Goal: Information Seeking & Learning: Learn about a topic

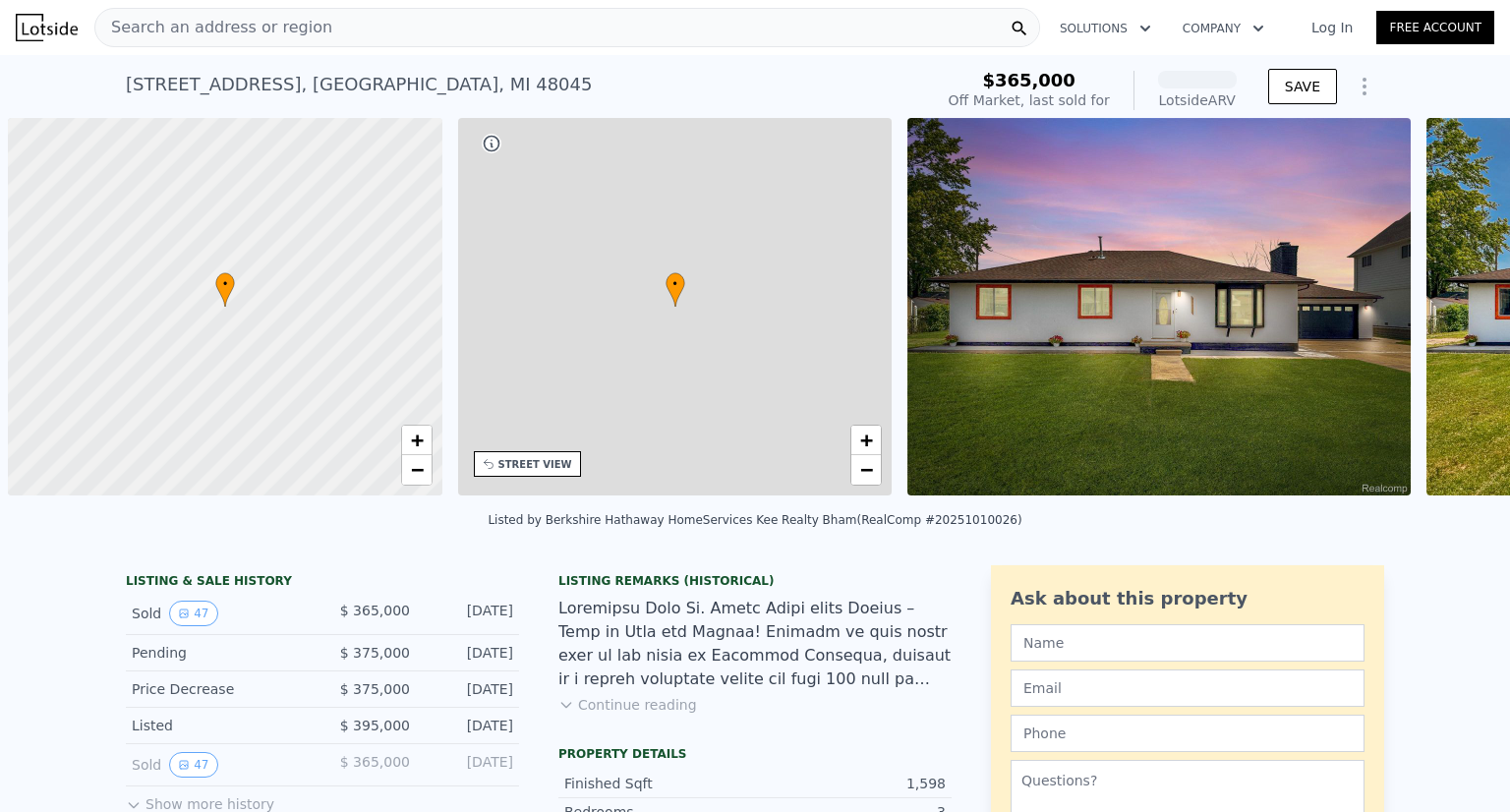
scroll to position [0, 8]
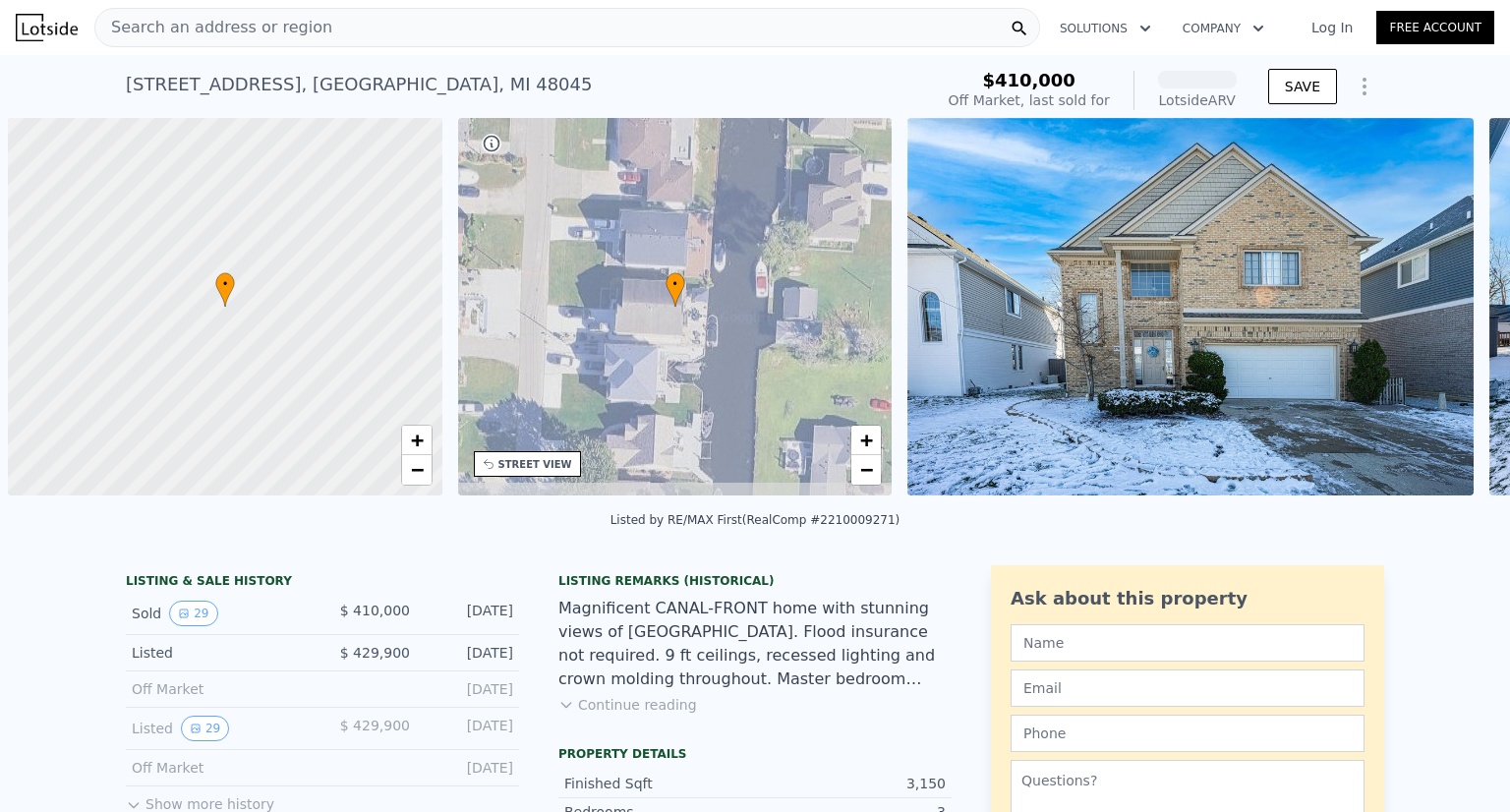
scroll to position [0, 8]
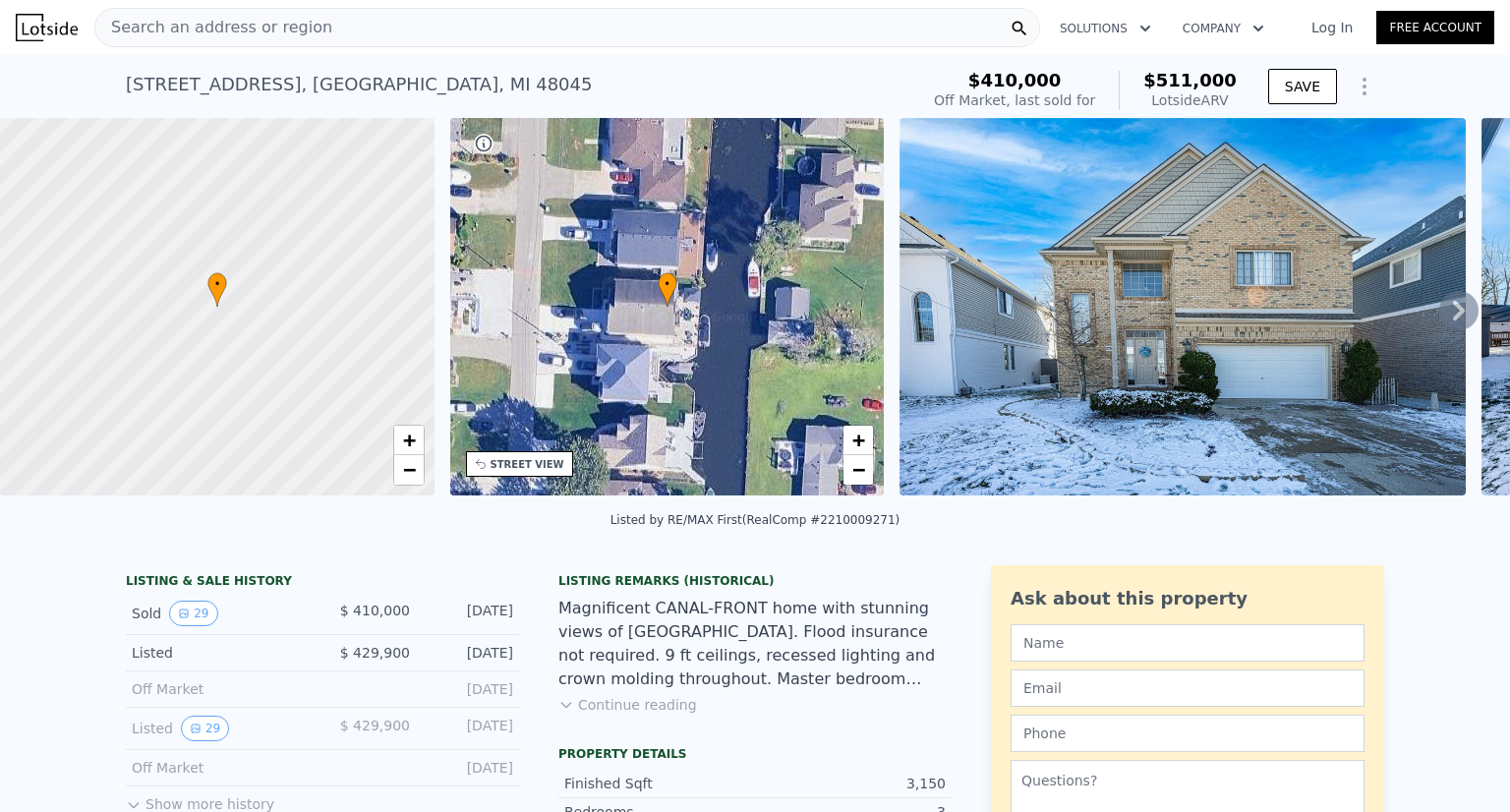
click at [722, 653] on div "Magnificent CANAL-FRONT home with stunning views of Lake St. Clair. Flood insur…" at bounding box center [755, 643] width 393 height 95
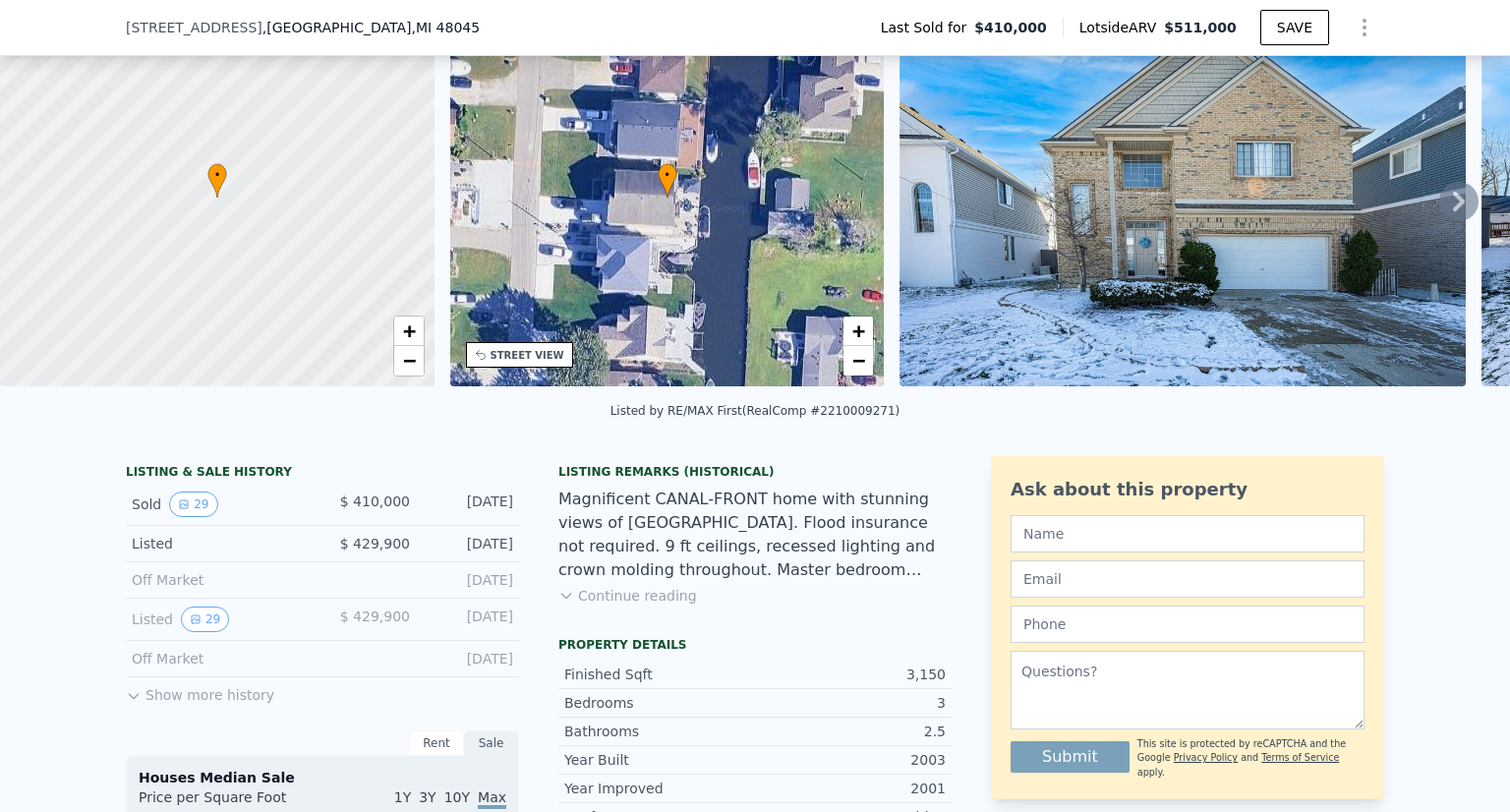
scroll to position [149, 0]
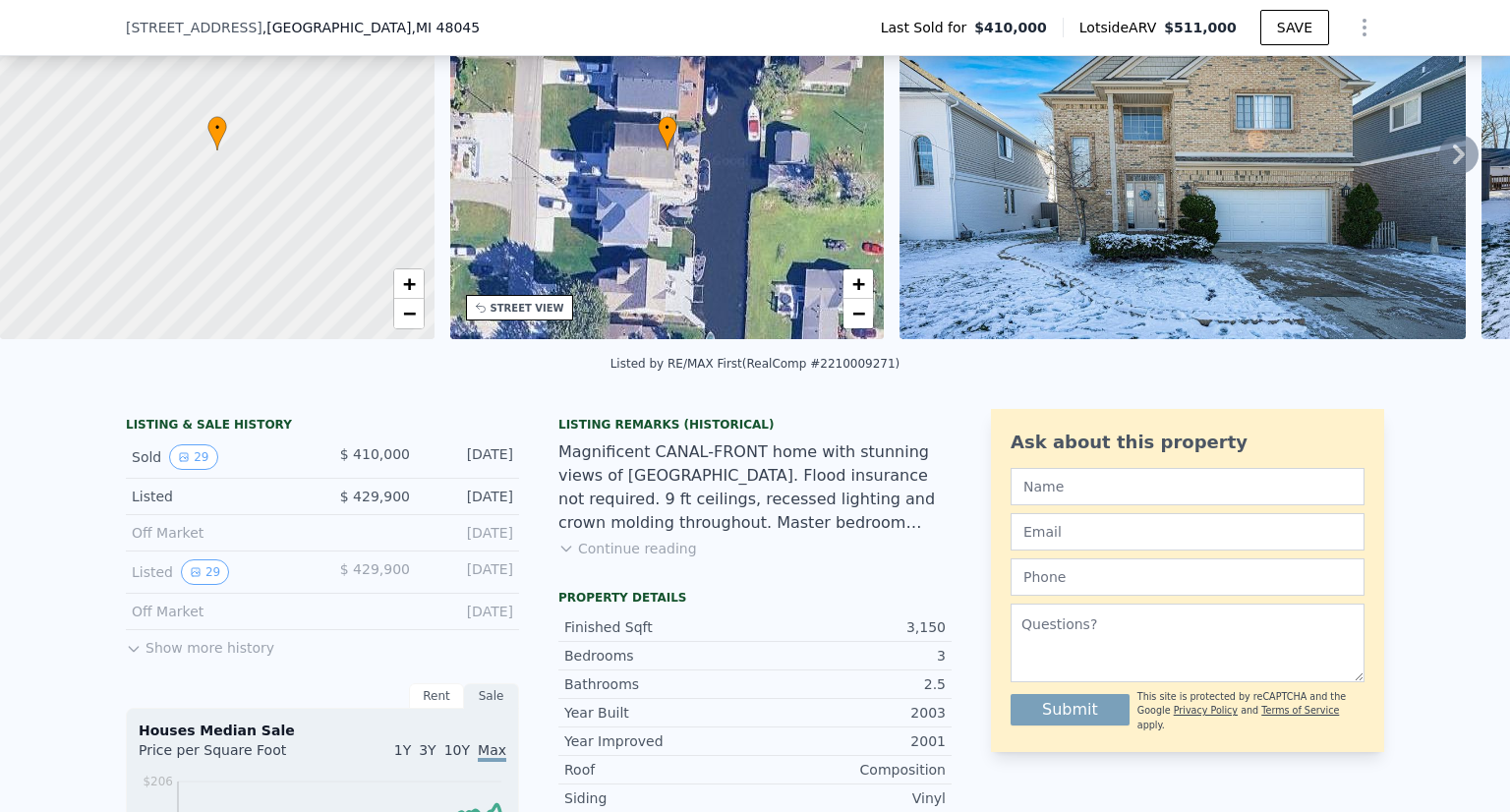
click at [639, 558] on button "Continue reading" at bounding box center [628, 549] width 138 height 20
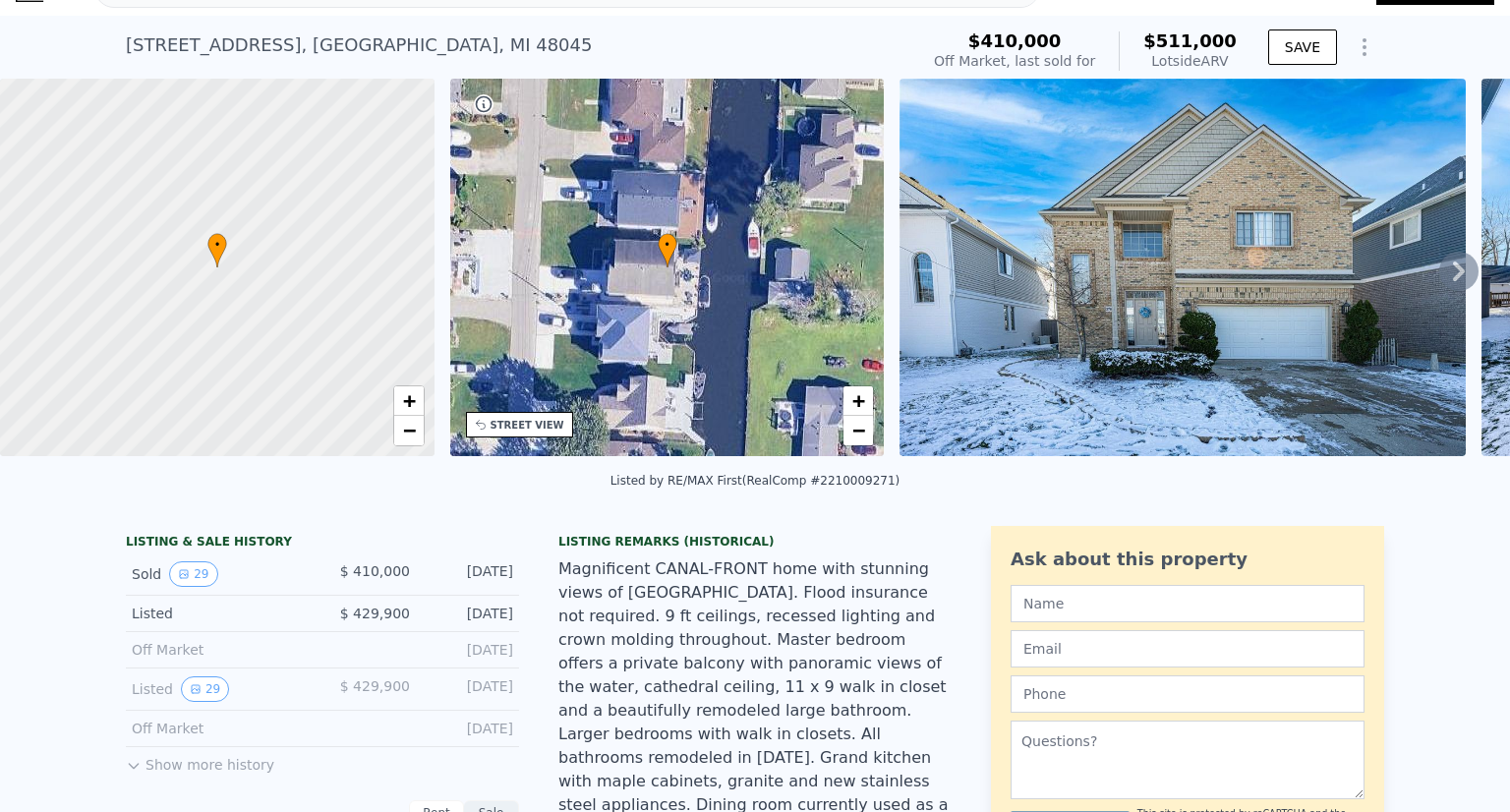
scroll to position [0, 0]
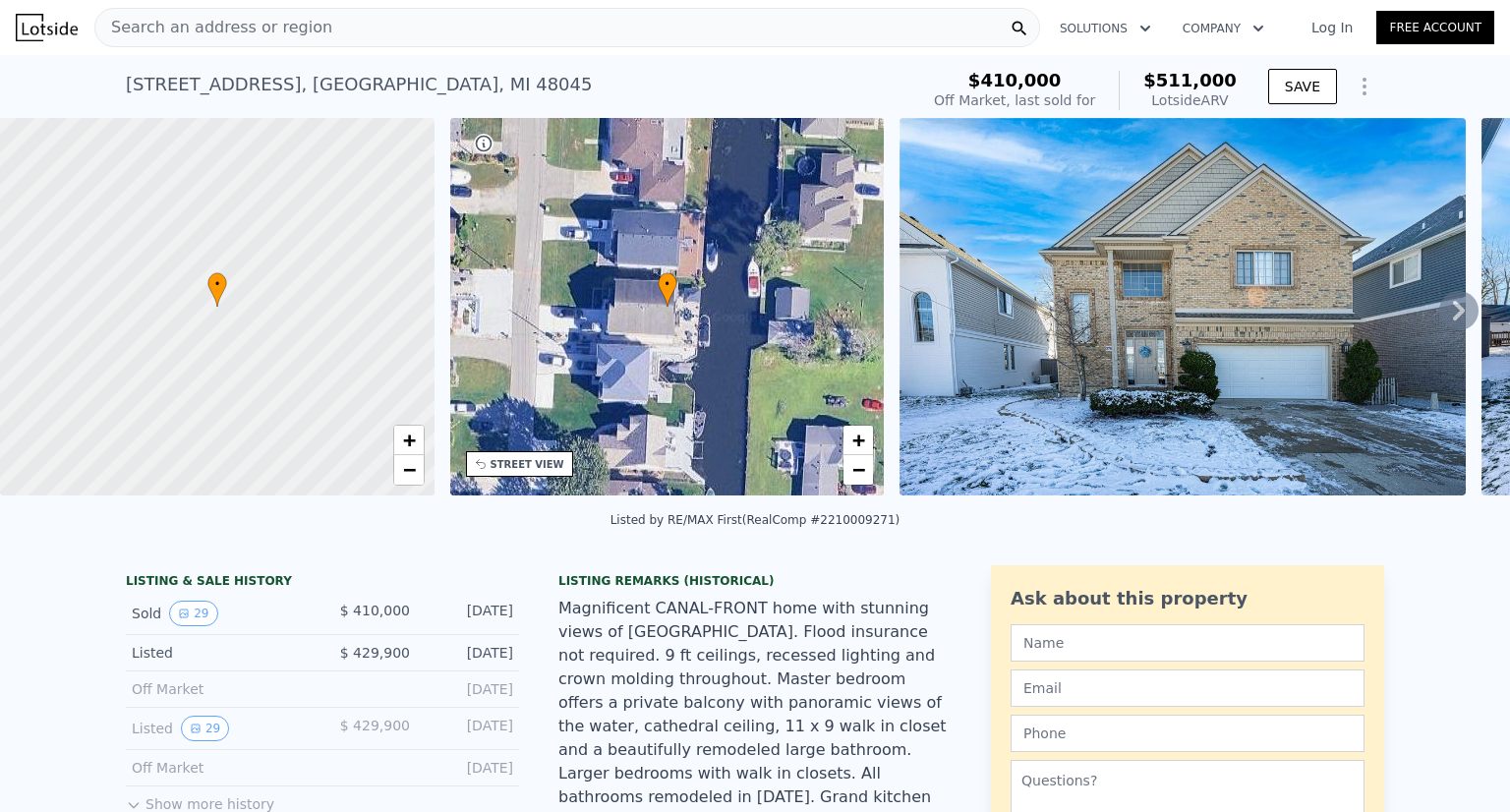
click at [958, 348] on img at bounding box center [1182, 307] width 566 height 377
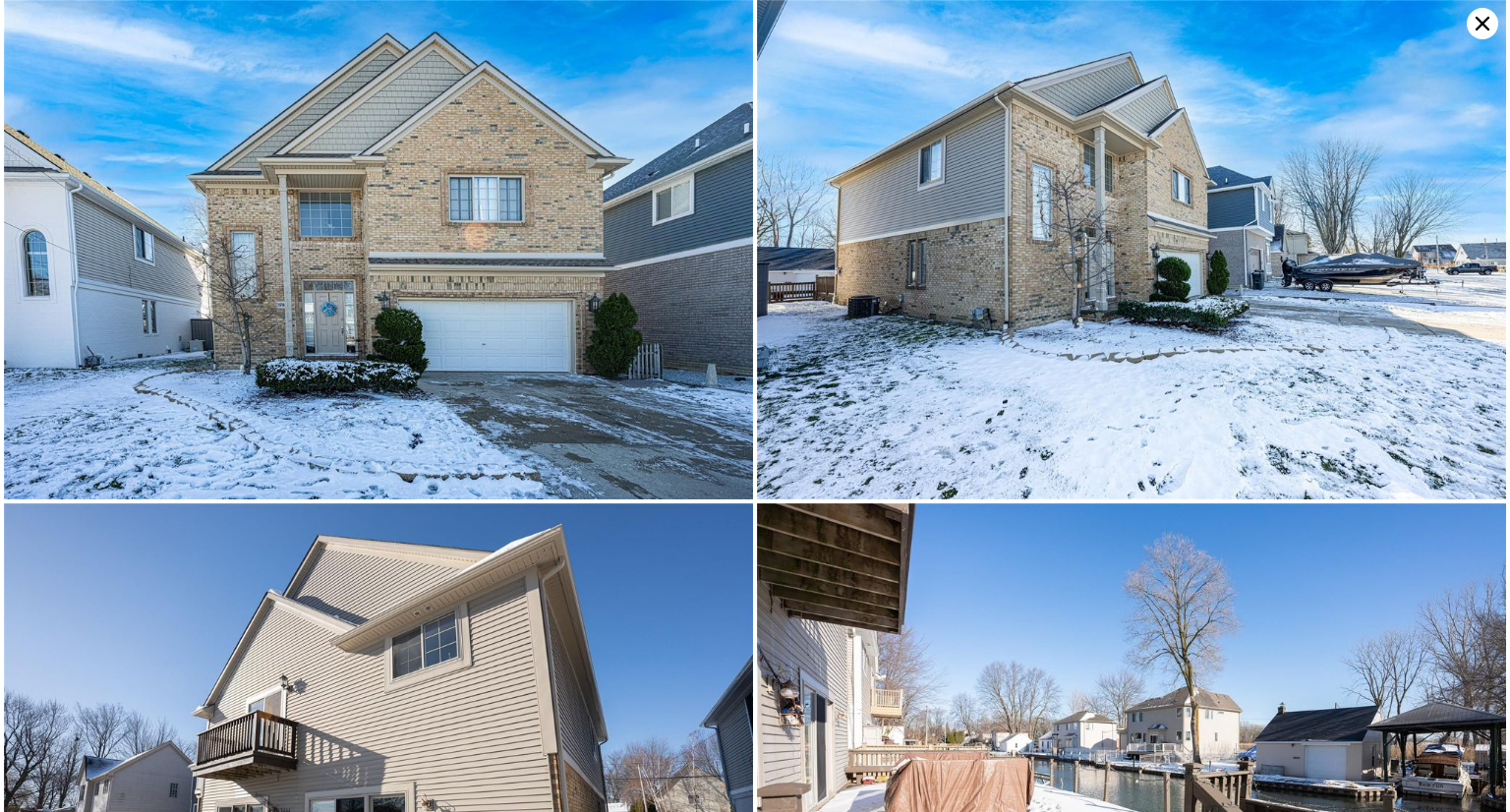
click at [958, 348] on img at bounding box center [1131, 250] width 749 height 499
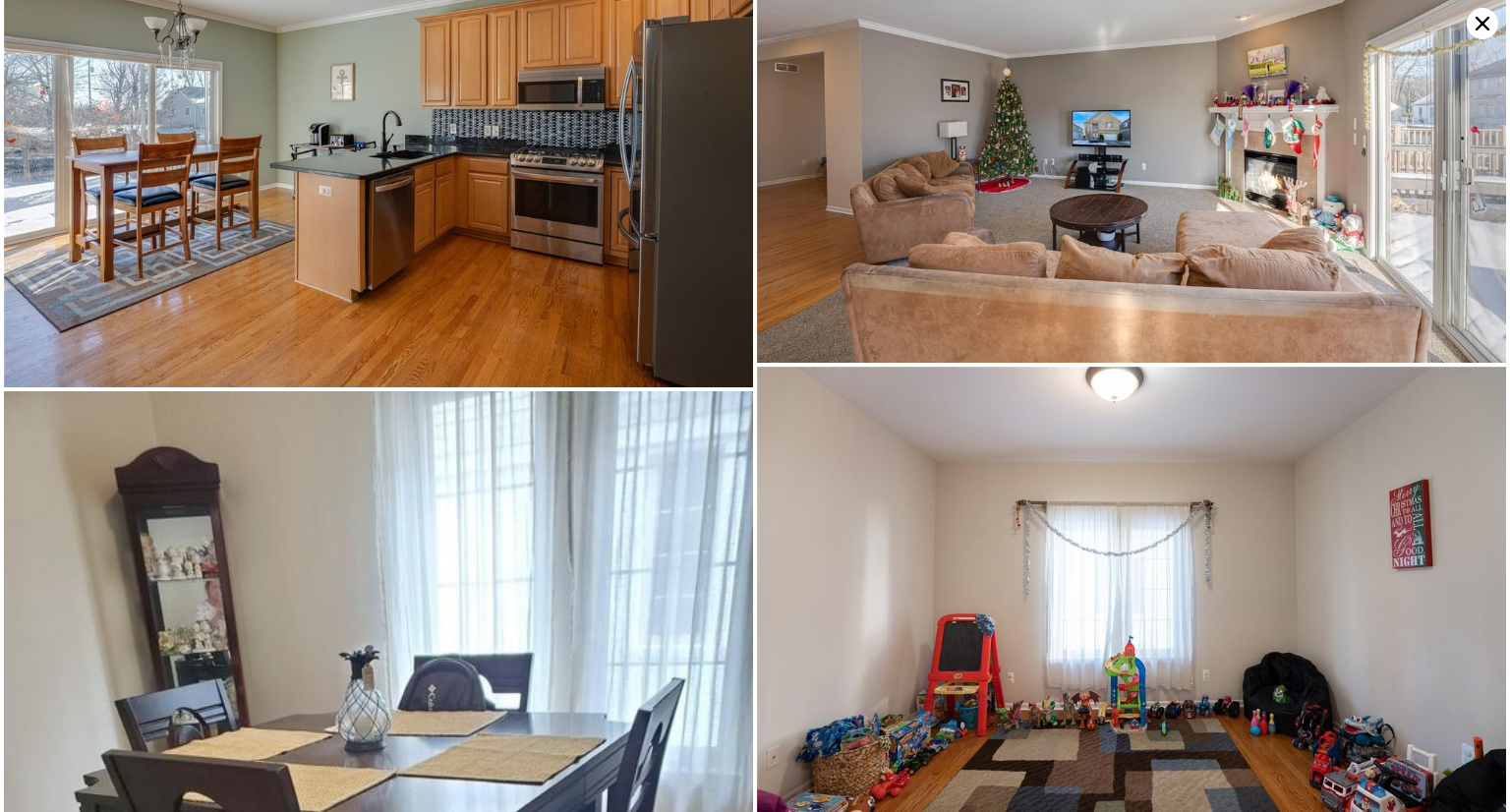
scroll to position [3278, 0]
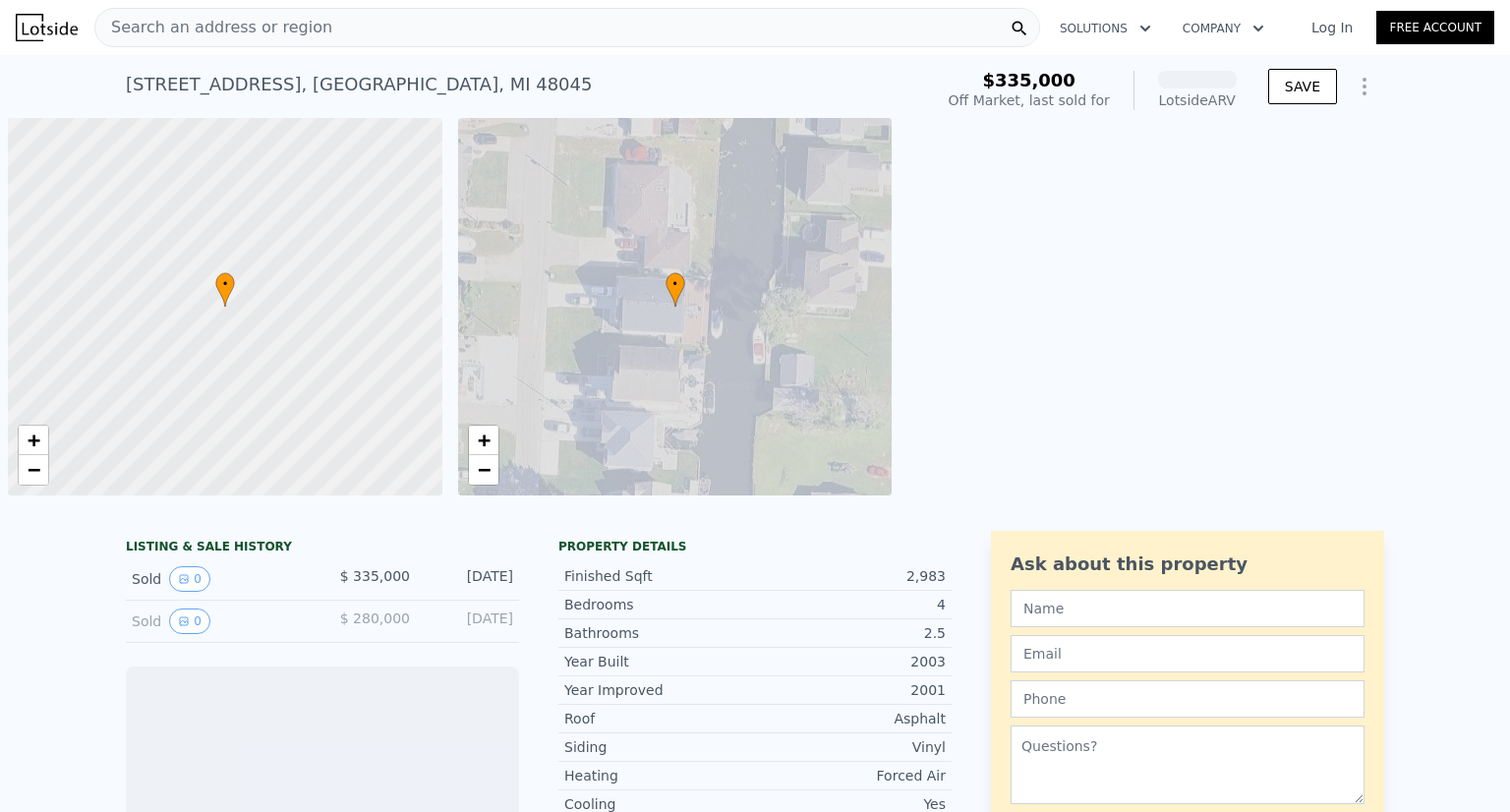
scroll to position [0, 8]
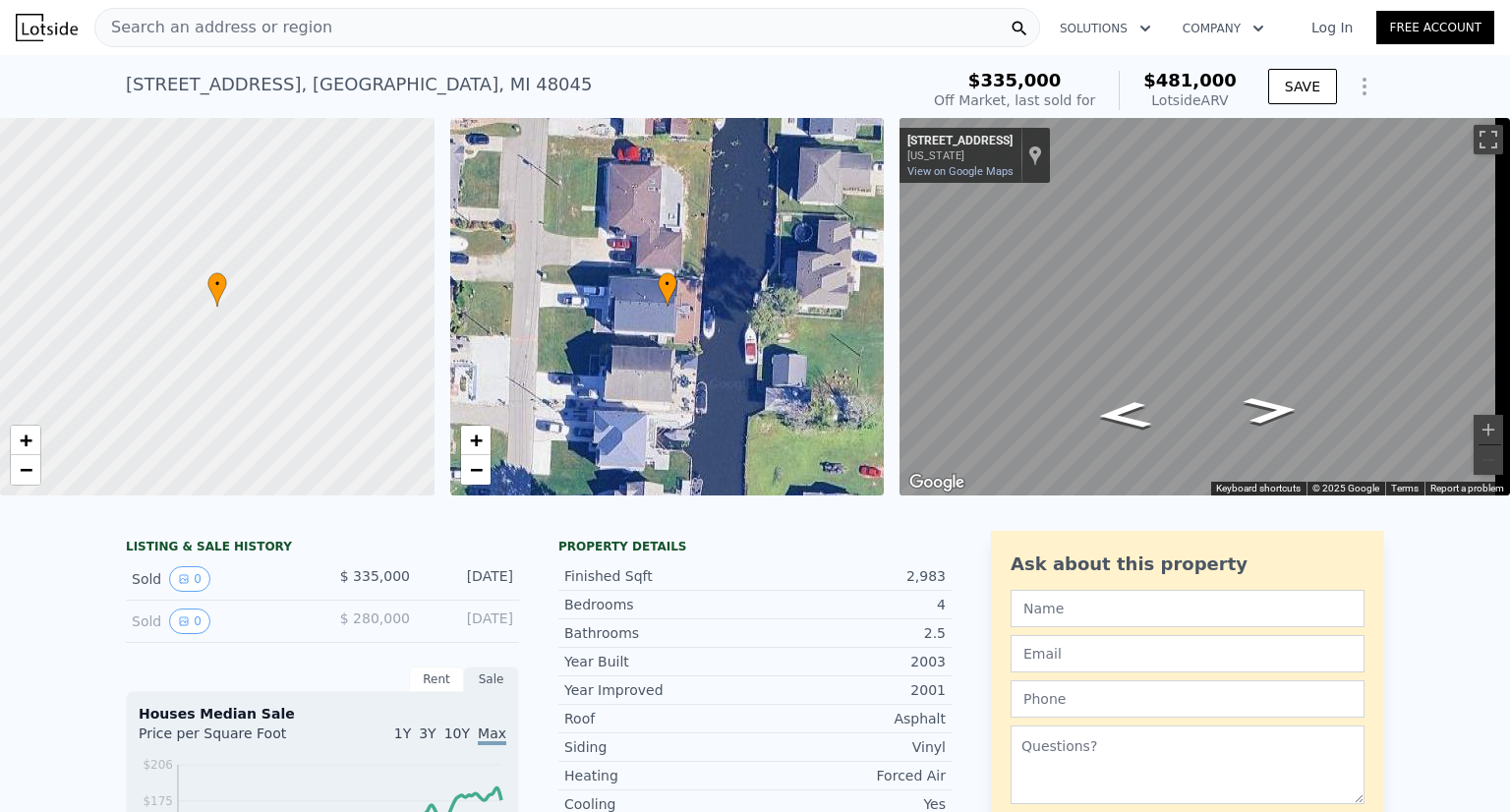
click at [654, 554] on div "Property details" at bounding box center [755, 547] width 393 height 16
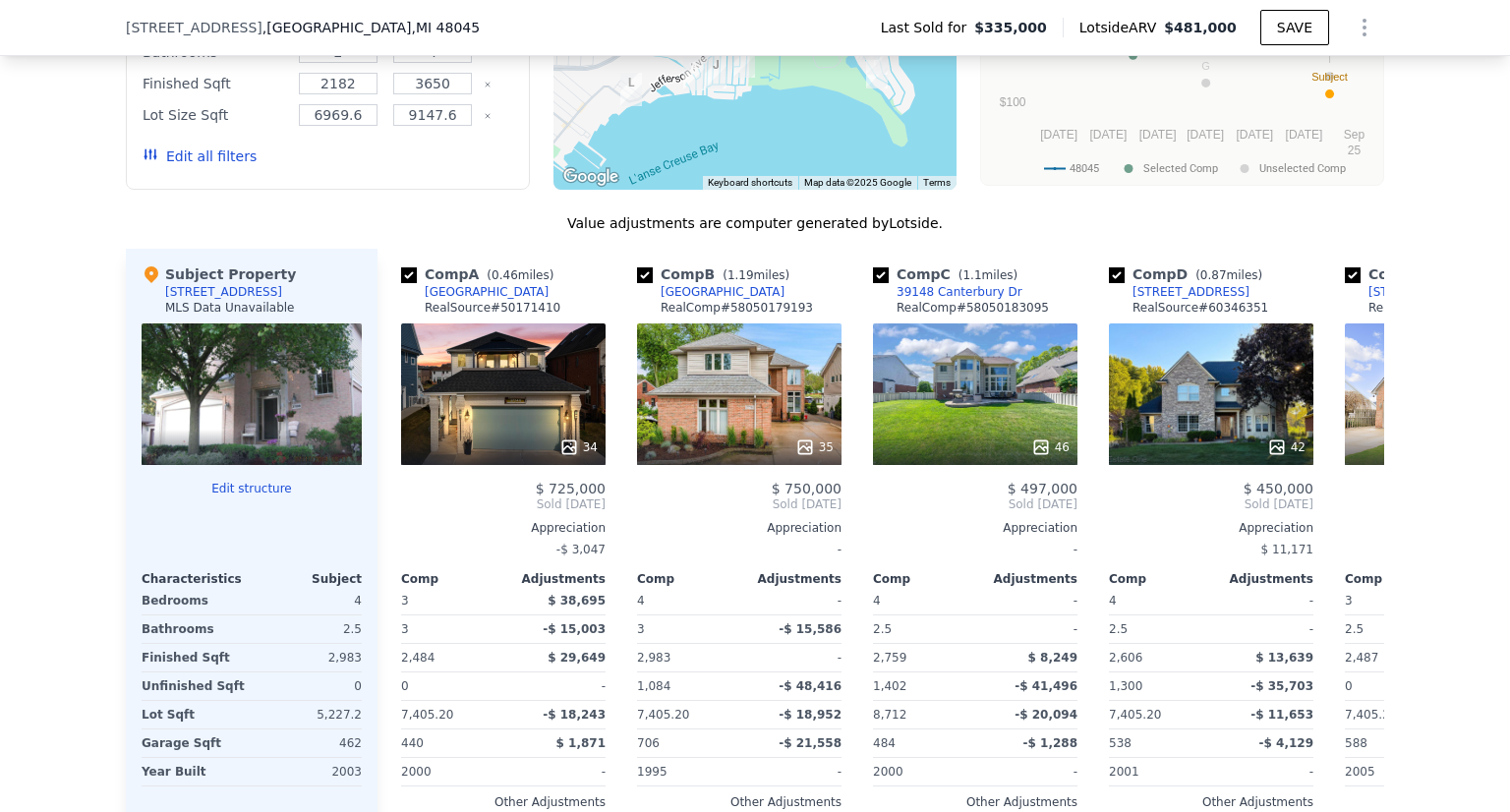
scroll to position [1997, 0]
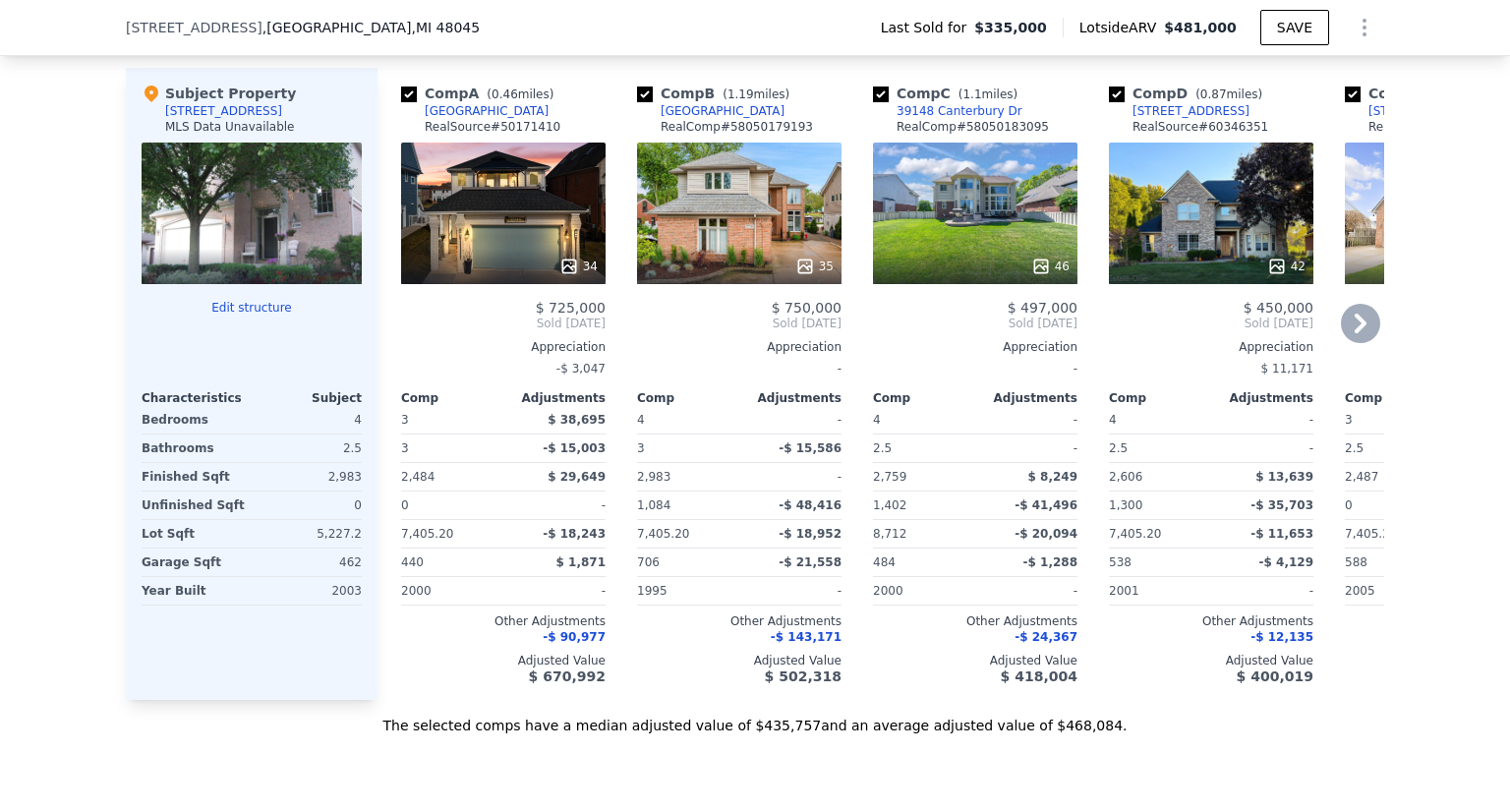
click at [1354, 329] on icon at bounding box center [1360, 324] width 12 height 20
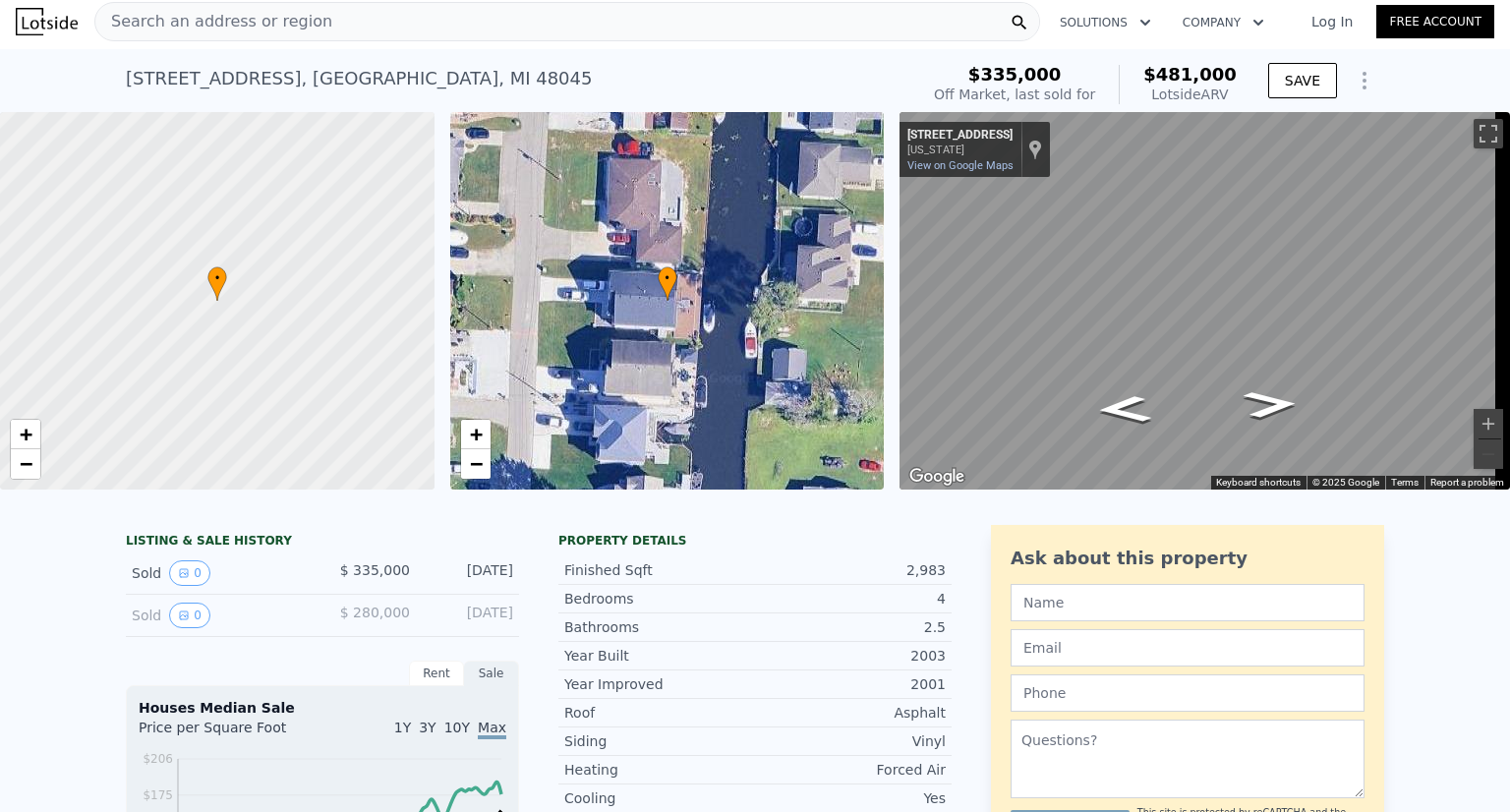
scroll to position [0, 0]
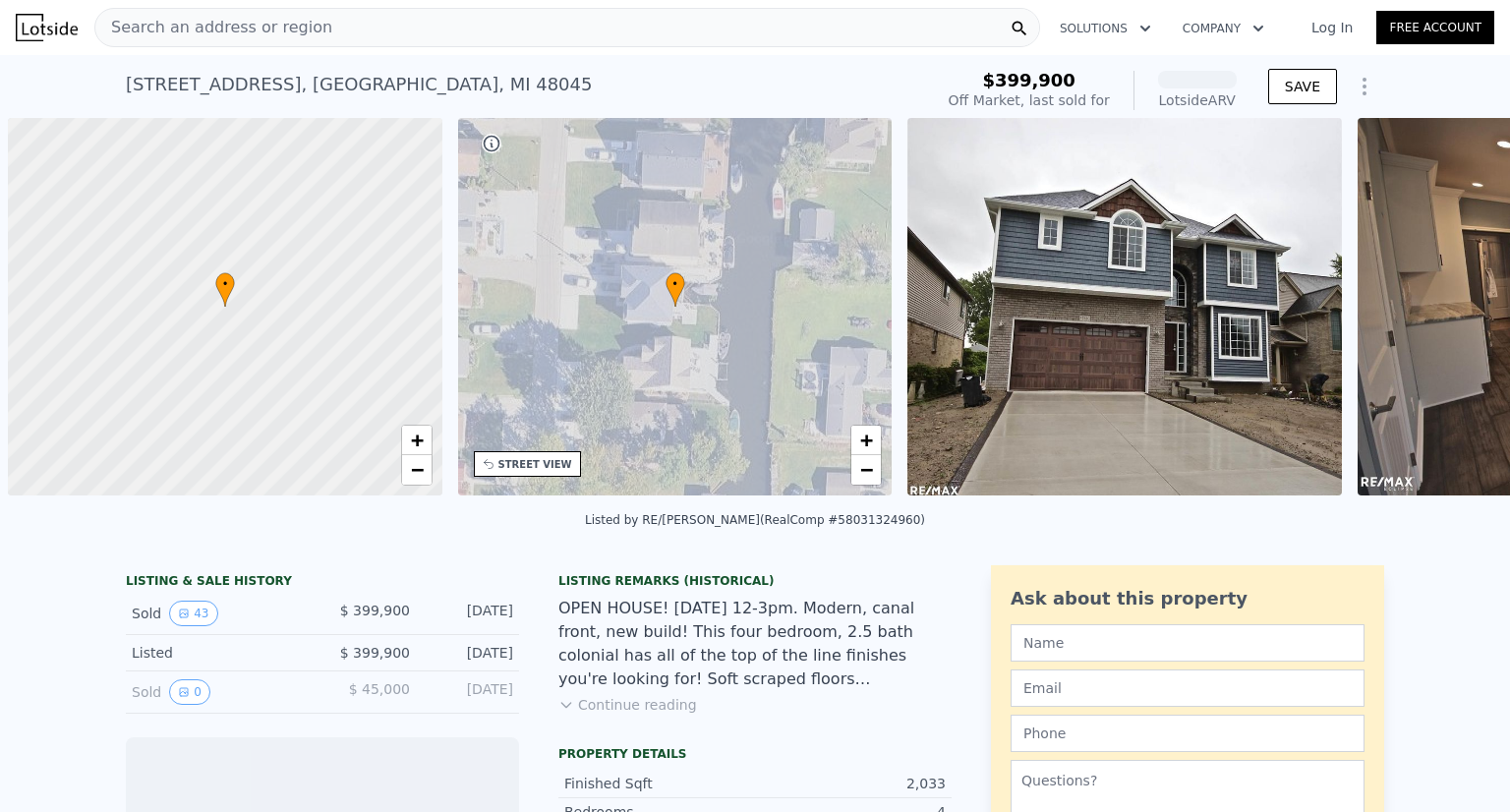
scroll to position [0, 8]
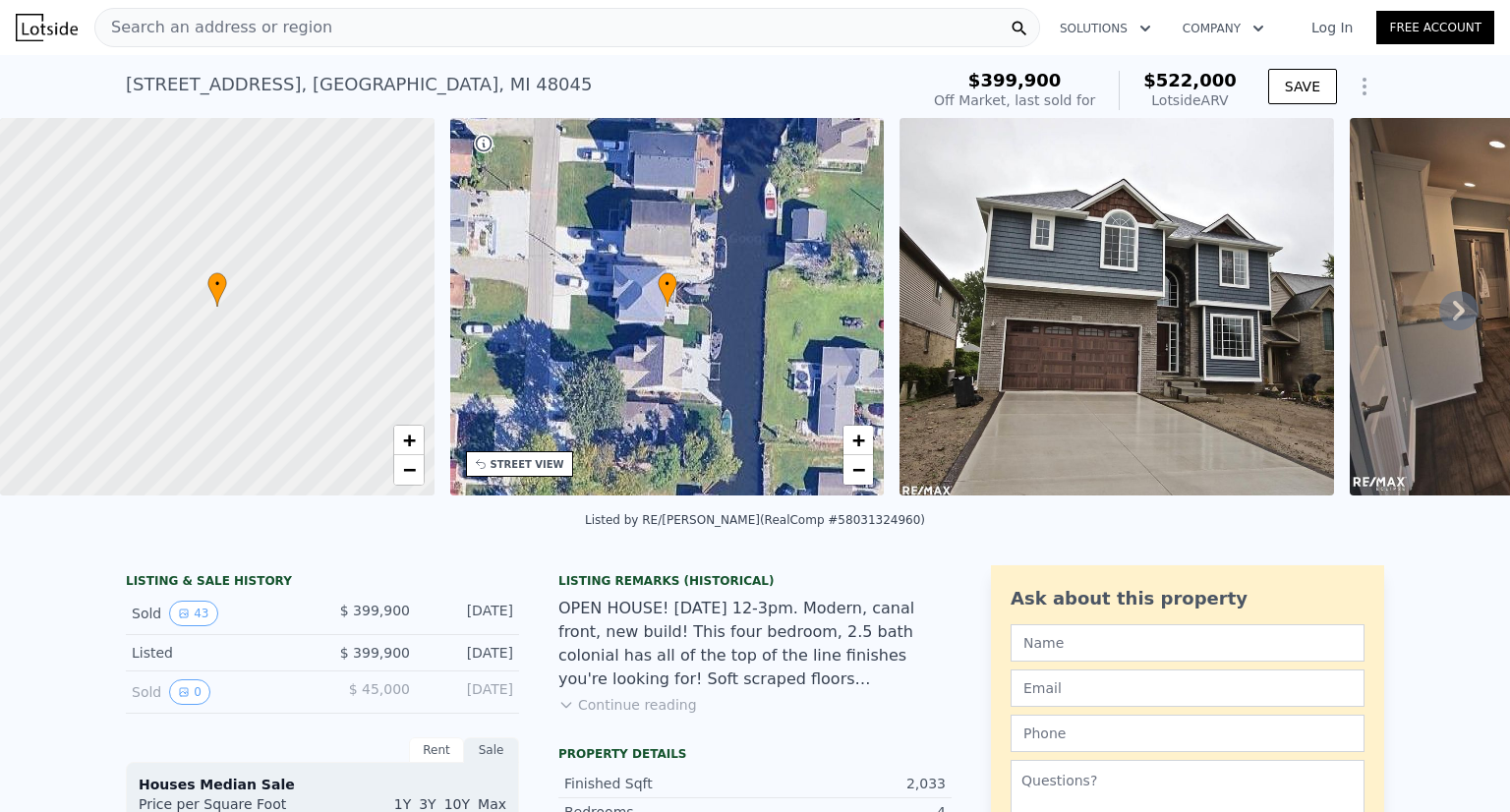
click at [727, 683] on div "OPEN HOUSE! Sunday, July 16, 12-3pm. Modern, canal front, new build! This four …" at bounding box center [755, 643] width 393 height 95
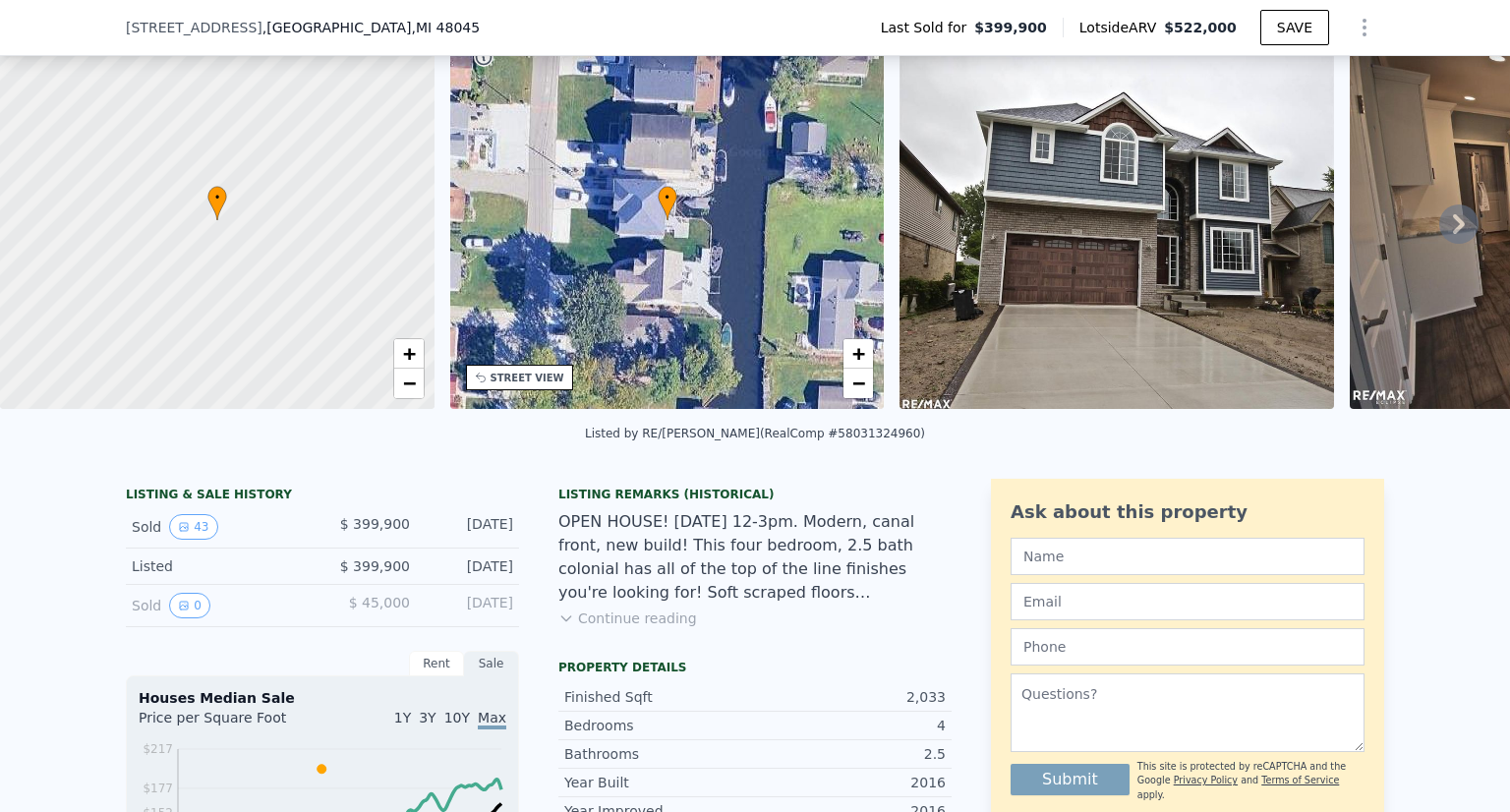
scroll to position [111, 0]
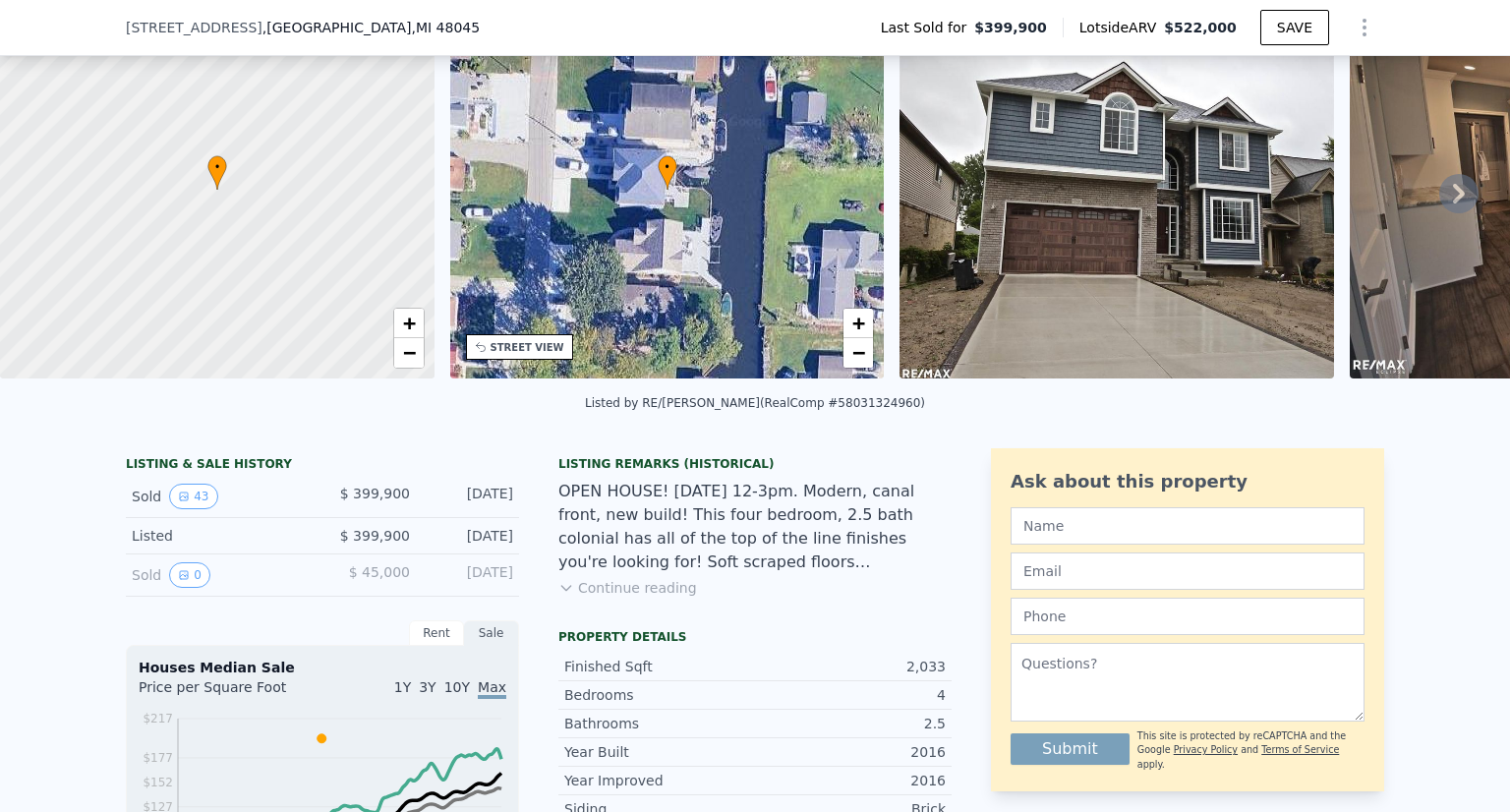
click at [661, 597] on button "Continue reading" at bounding box center [628, 588] width 138 height 20
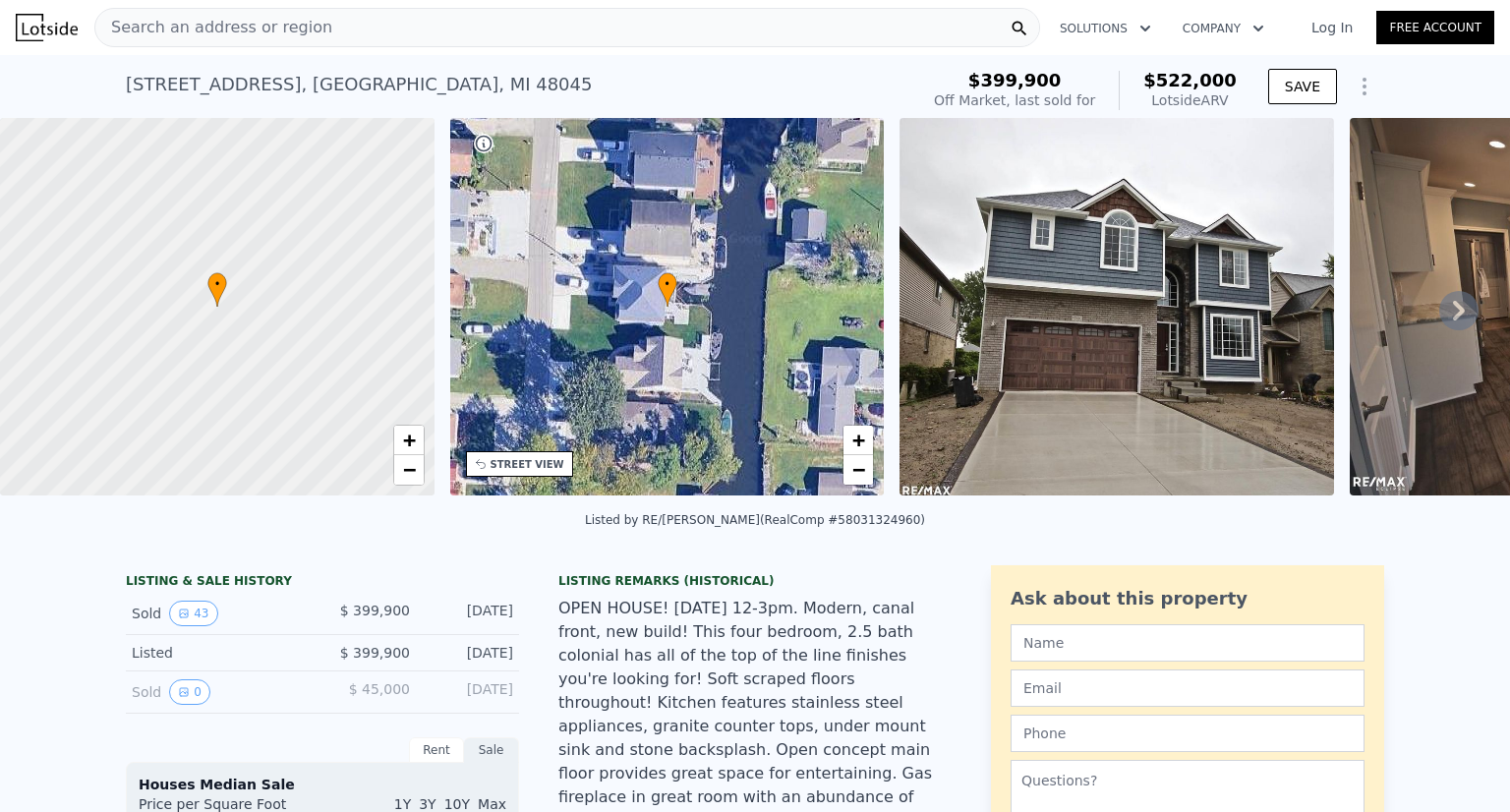
scroll to position [0, 0]
click at [1026, 351] on img at bounding box center [1116, 307] width 434 height 377
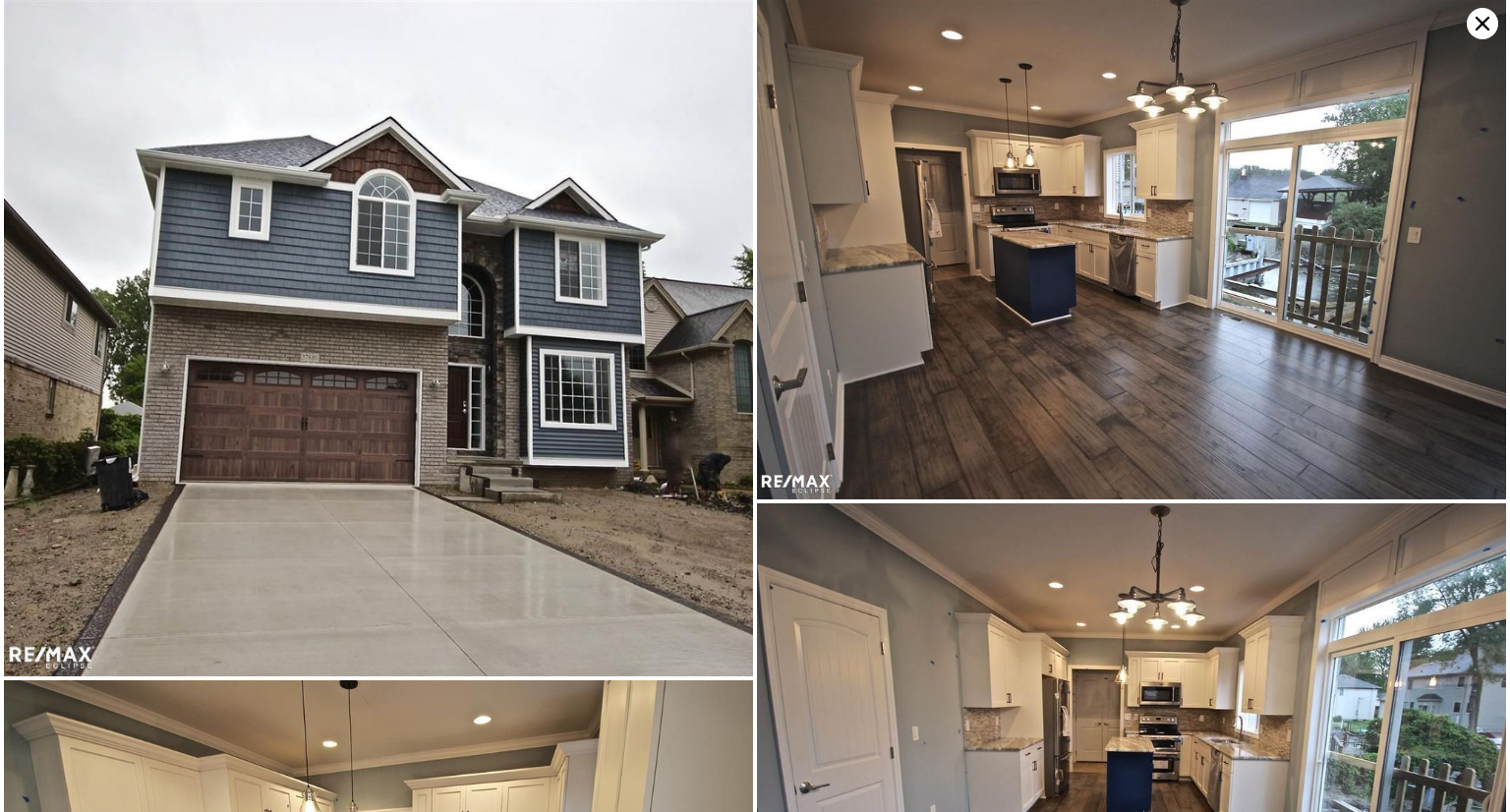
click at [1026, 351] on img at bounding box center [1131, 250] width 749 height 499
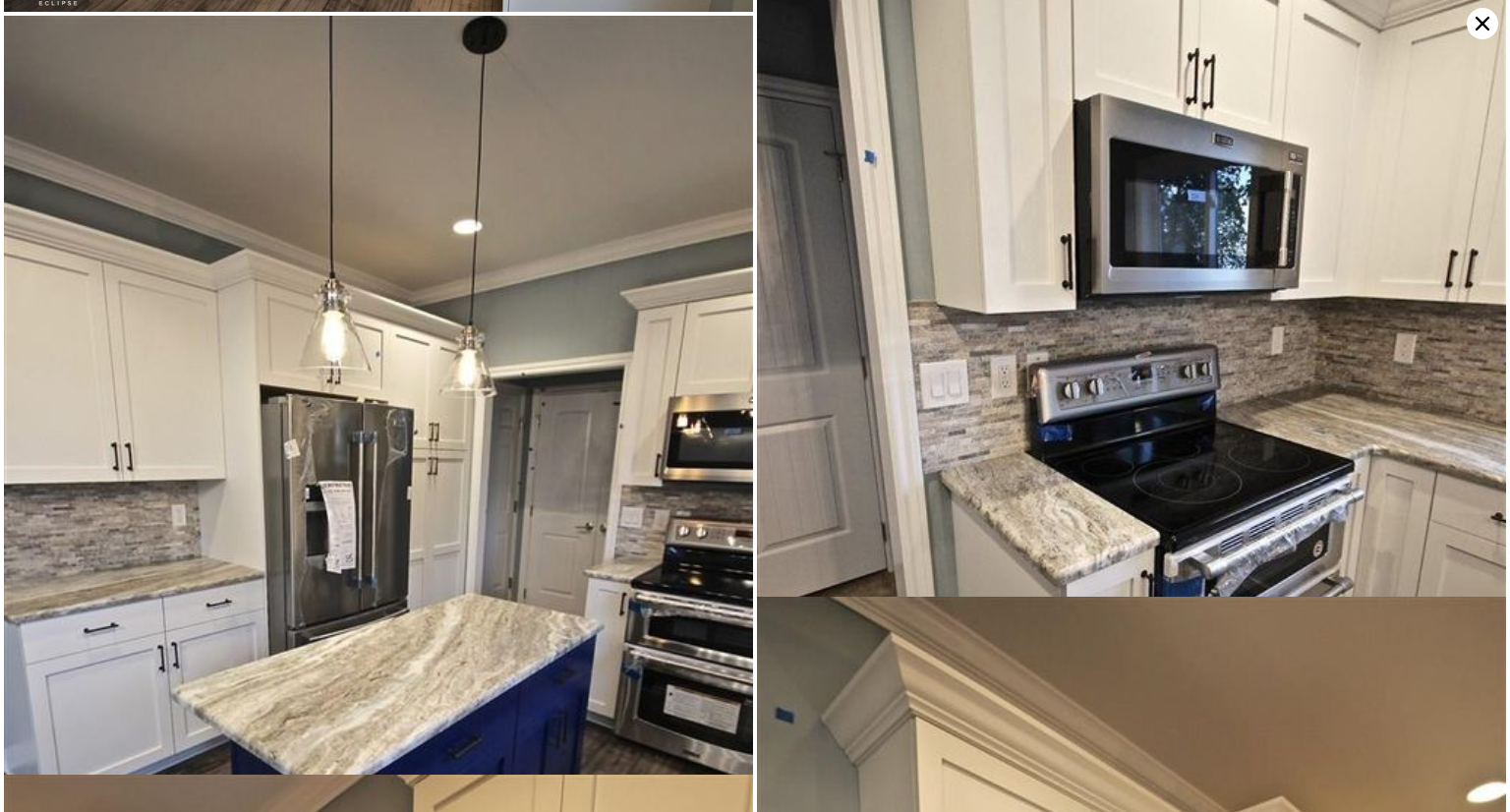
click at [1026, 351] on img at bounding box center [1131, 399] width 749 height 1121
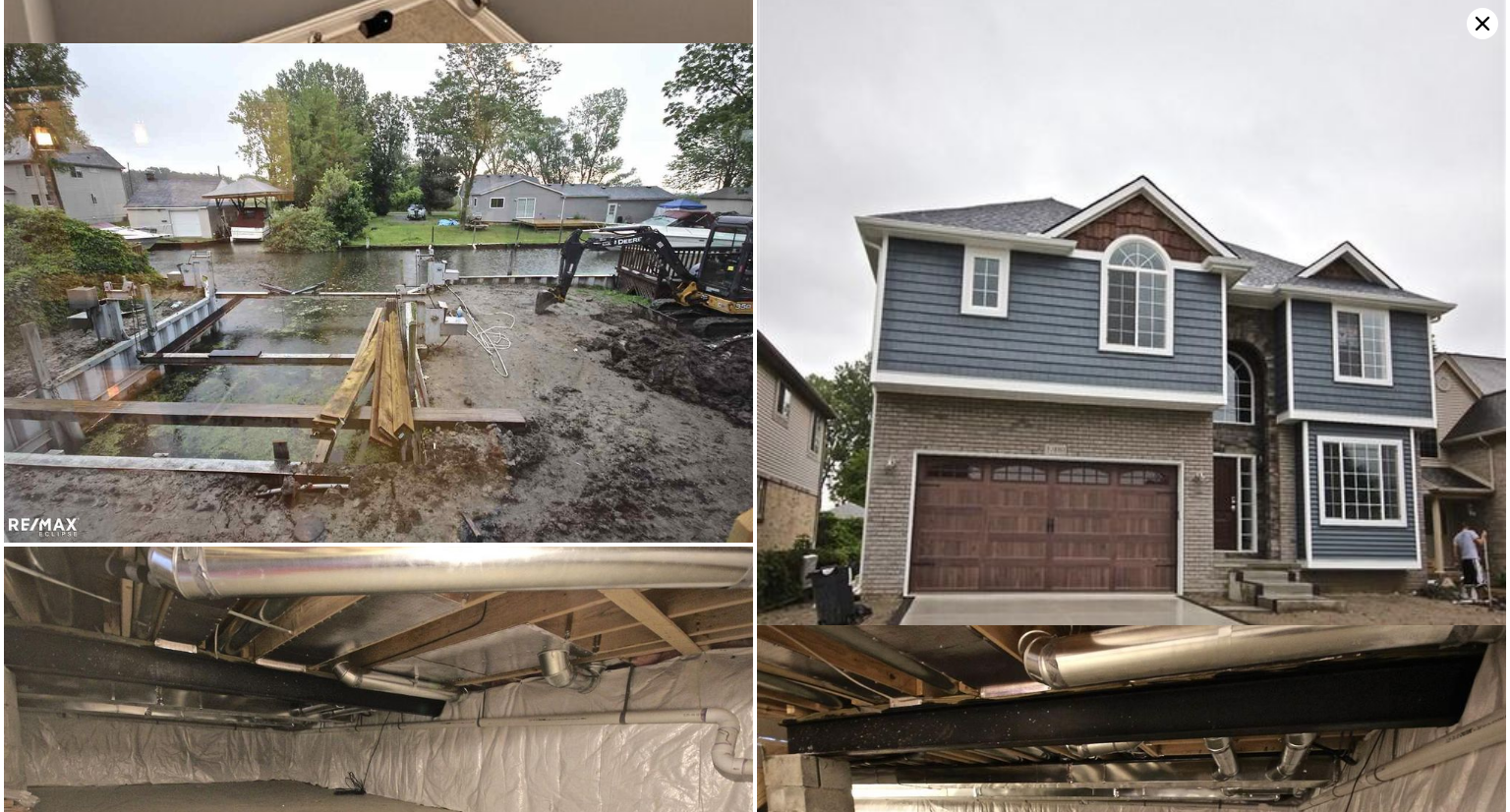
scroll to position [12238, 0]
